Goal: Find specific page/section: Find specific page/section

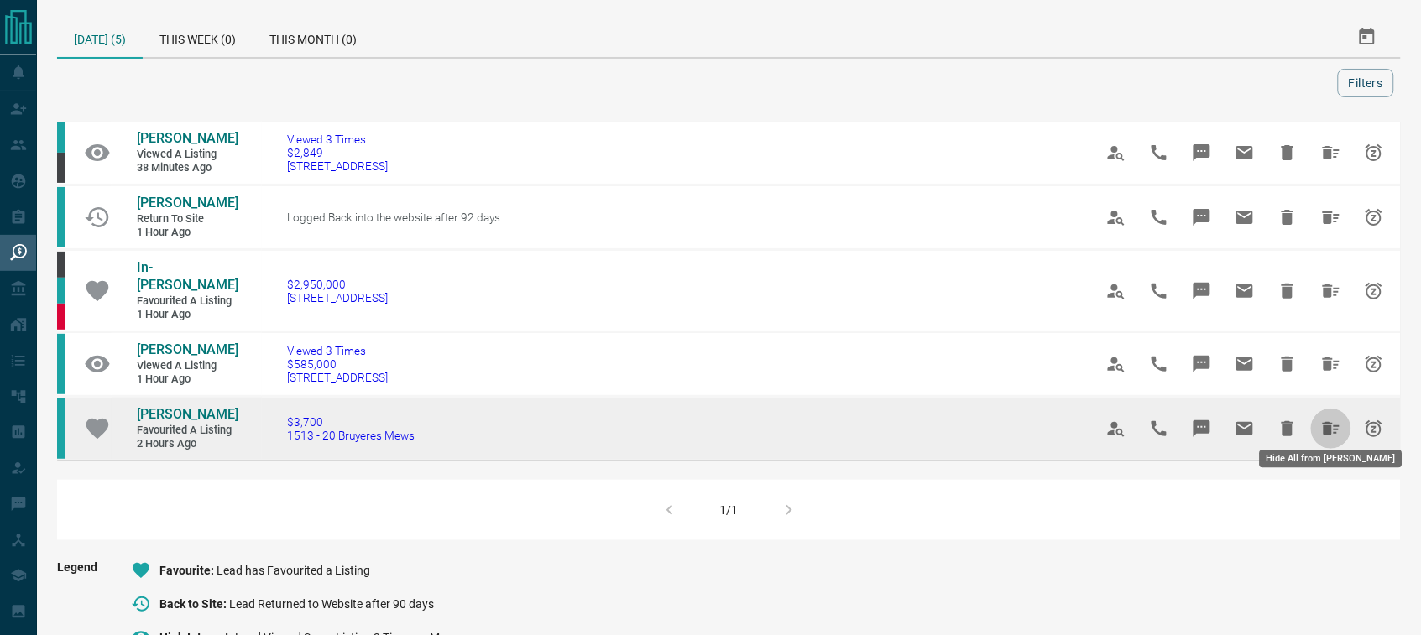
click at [1324, 422] on icon "Hide All from Riya Maheshwari" at bounding box center [1330, 428] width 17 height 13
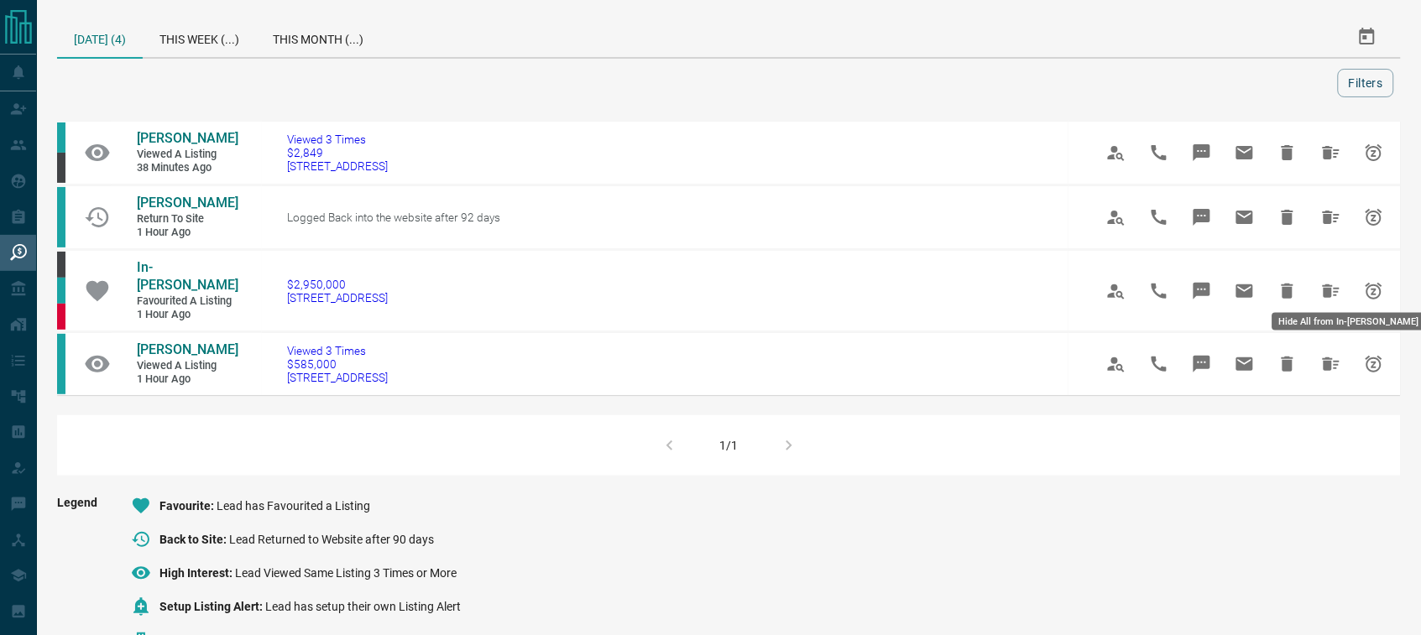
click at [1328, 284] on icon "Hide All from In-Shin Lee" at bounding box center [1330, 290] width 17 height 13
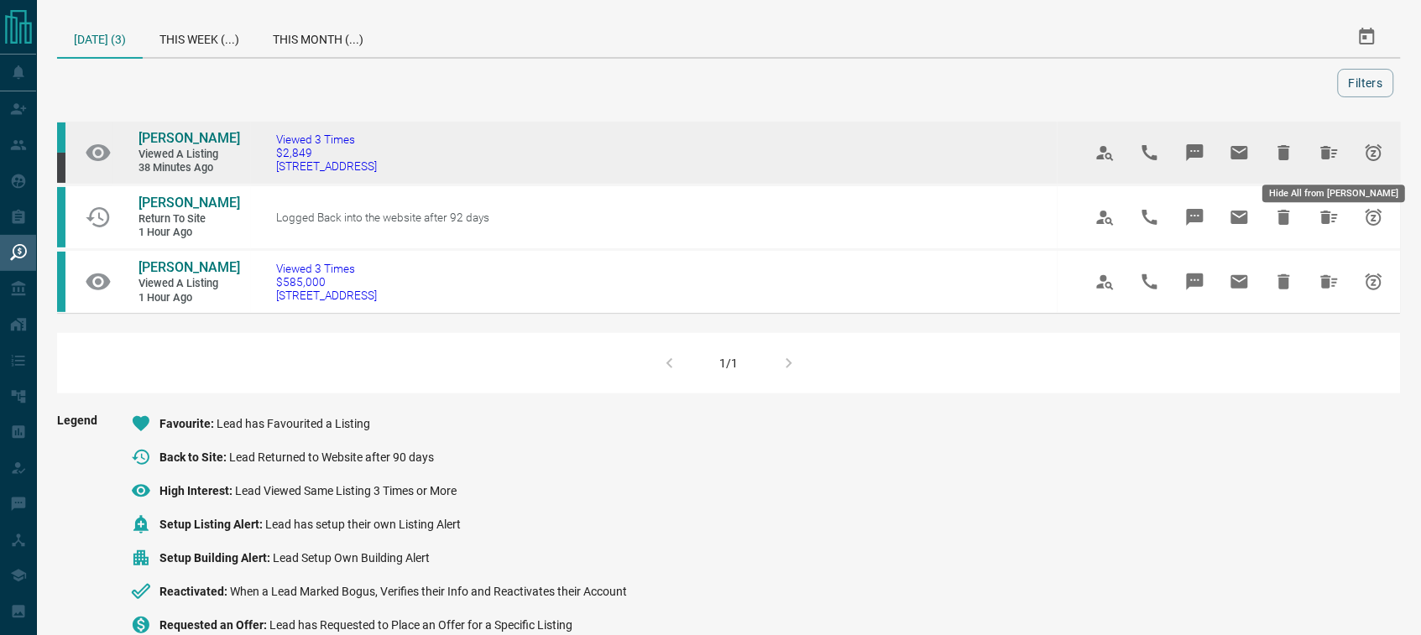
click at [1319, 153] on icon "Hide All from Sharon Stewart" at bounding box center [1329, 153] width 20 height 20
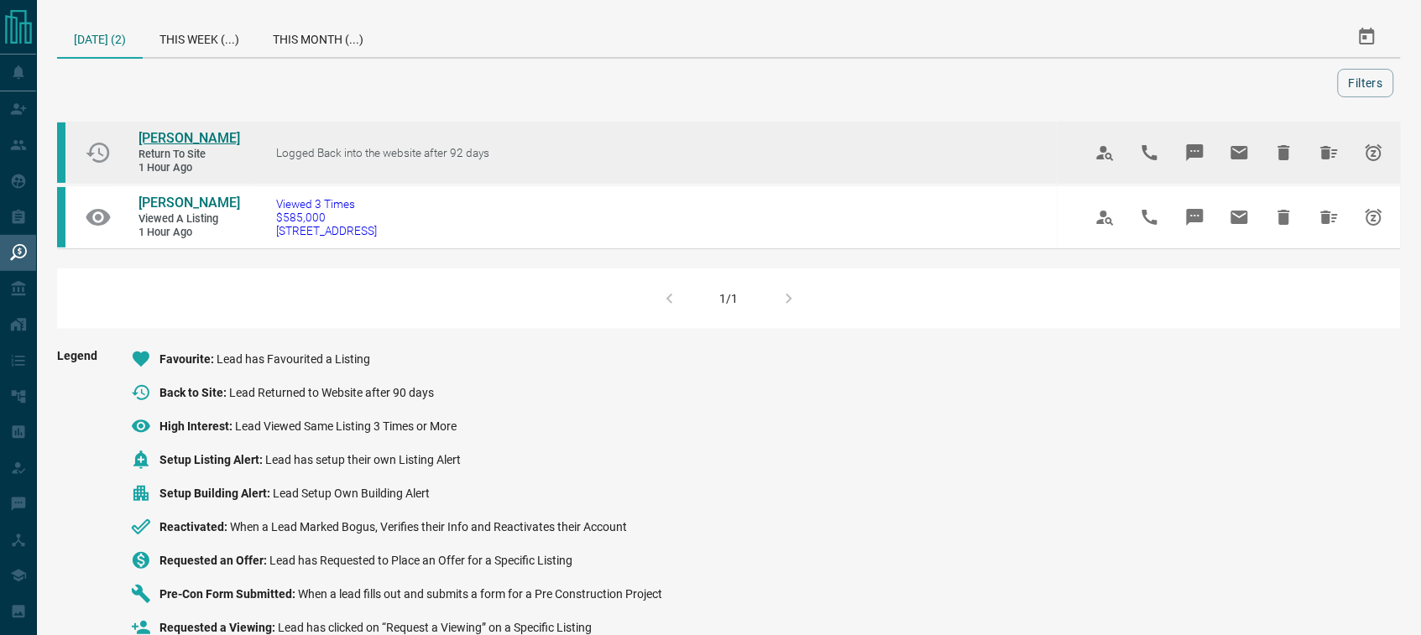
click at [203, 143] on span "[PERSON_NAME]" at bounding box center [189, 138] width 102 height 16
click at [1327, 159] on icon "Hide All from Kathy Alegria" at bounding box center [1329, 153] width 20 height 20
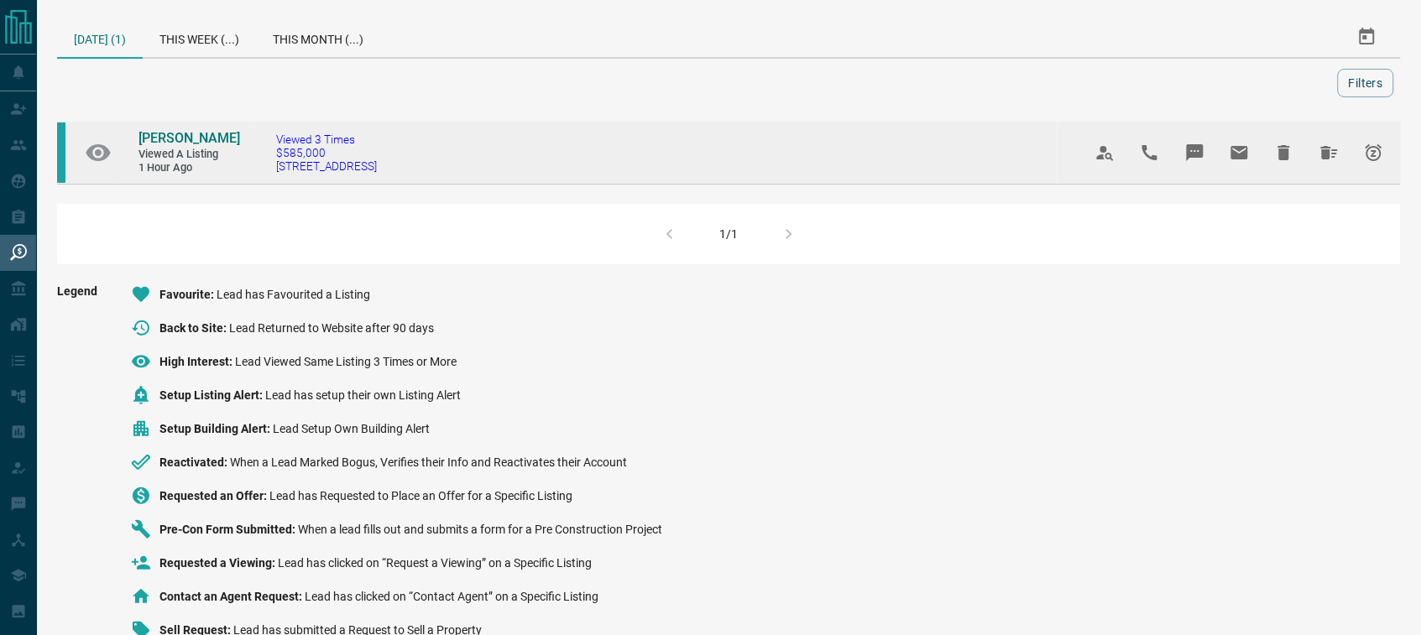
drag, startPoint x: 472, startPoint y: 173, endPoint x: 260, endPoint y: 169, distance: 212.3
click at [260, 169] on td "Viewed 3 Times $585,000 [STREET_ADDRESS]" at bounding box center [654, 153] width 806 height 64
copy span "[STREET_ADDRESS]"
click at [181, 134] on span "[PERSON_NAME]" at bounding box center [189, 138] width 102 height 16
click at [1324, 159] on icon "Hide All from Alex Hess" at bounding box center [1329, 153] width 20 height 20
